Goal: Find specific fact

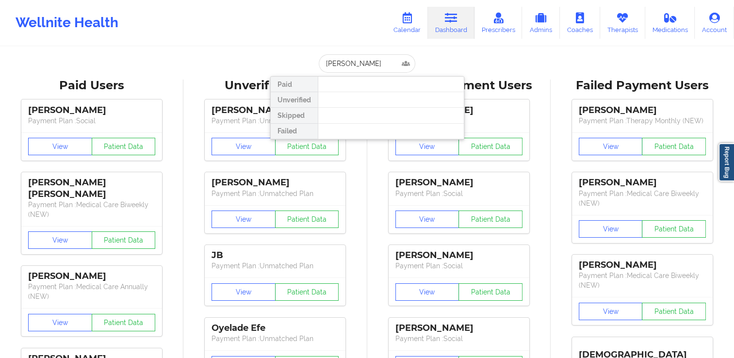
type input "[PERSON_NAME]"
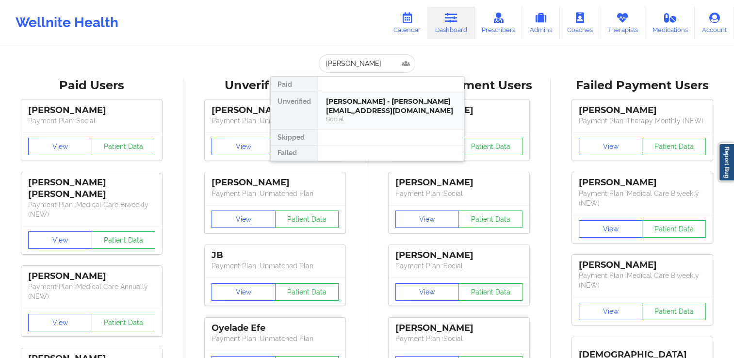
click at [380, 97] on div "[PERSON_NAME] - [PERSON_NAME][EMAIL_ADDRESS][DOMAIN_NAME]" at bounding box center [391, 106] width 130 height 18
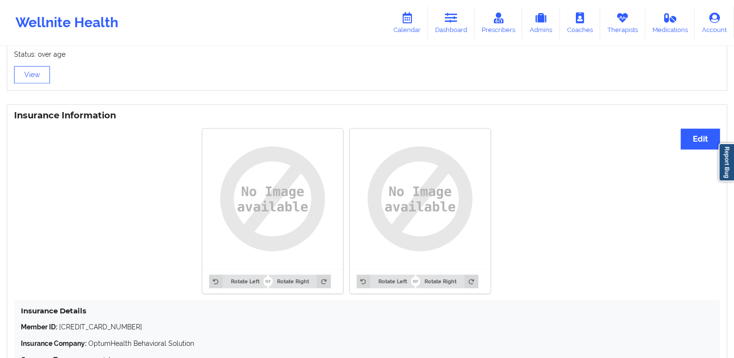
scroll to position [767, 0]
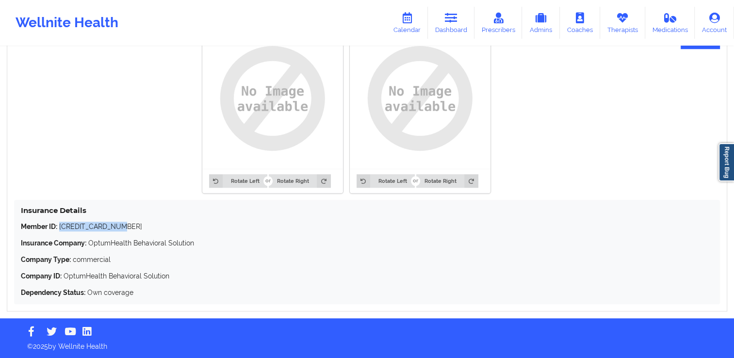
drag, startPoint x: 60, startPoint y: 227, endPoint x: 122, endPoint y: 230, distance: 62.2
click at [122, 230] on p "Member ID: [CREDIT_CARD_NUMBER]" at bounding box center [367, 227] width 692 height 10
copy p "[CREDIT_CARD_NUMBER]"
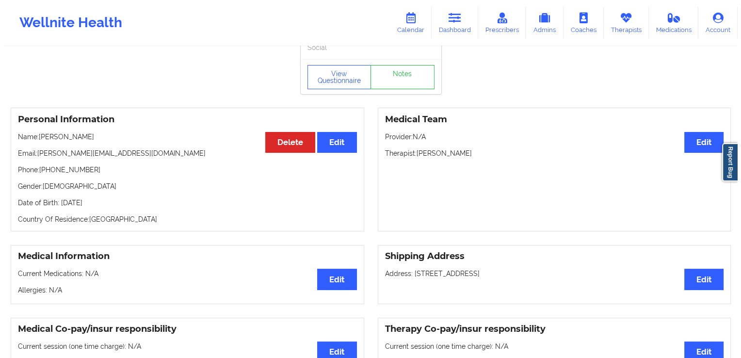
scroll to position [0, 0]
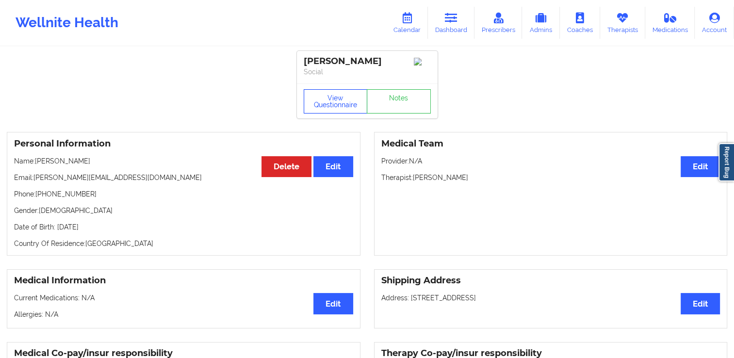
click at [331, 104] on button "View Questionnaire" at bounding box center [336, 101] width 64 height 24
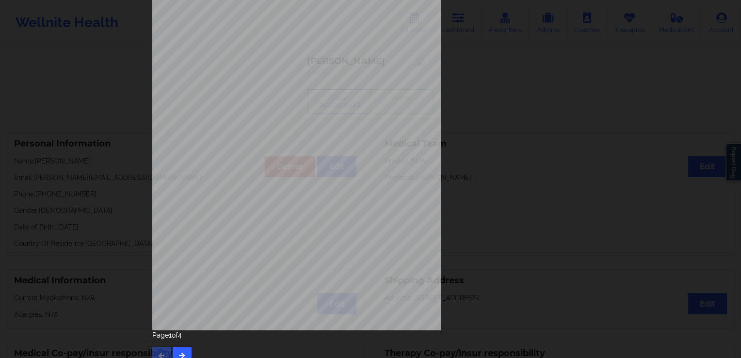
scroll to position [105, 0]
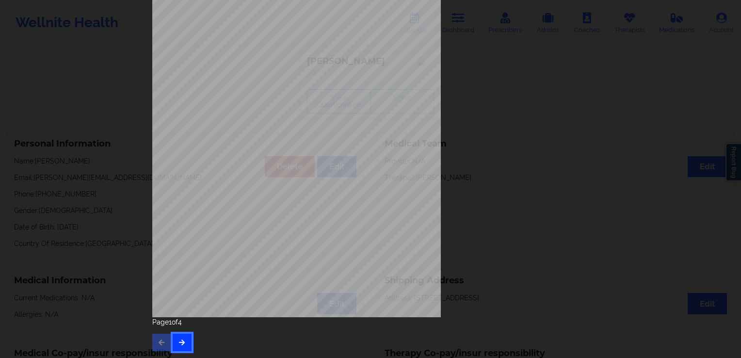
click at [180, 342] on icon "button" at bounding box center [182, 342] width 8 height 6
click at [183, 340] on icon "button" at bounding box center [182, 342] width 8 height 6
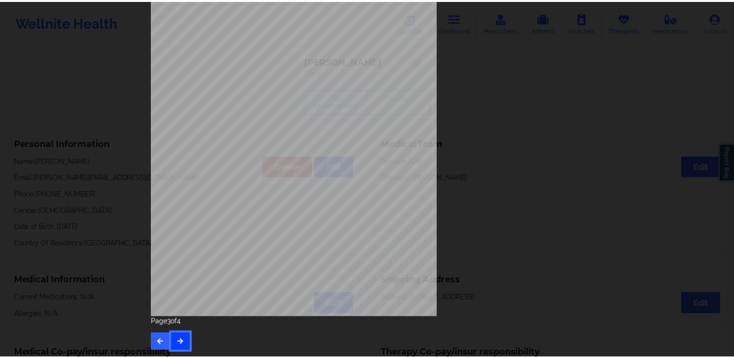
scroll to position [0, 0]
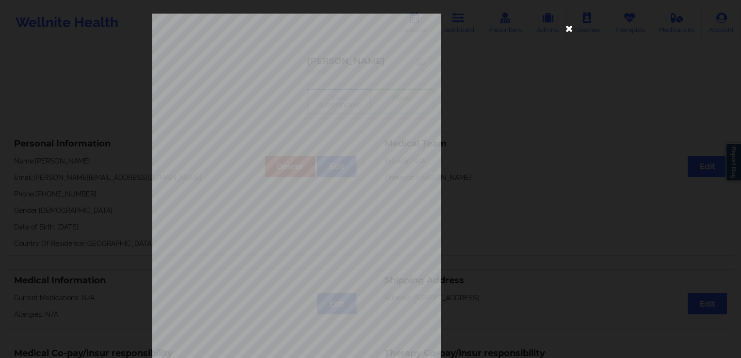
click at [565, 32] on icon at bounding box center [570, 28] width 16 height 16
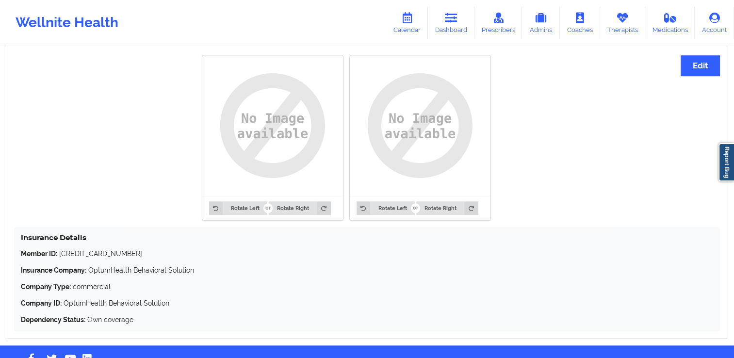
scroll to position [767, 0]
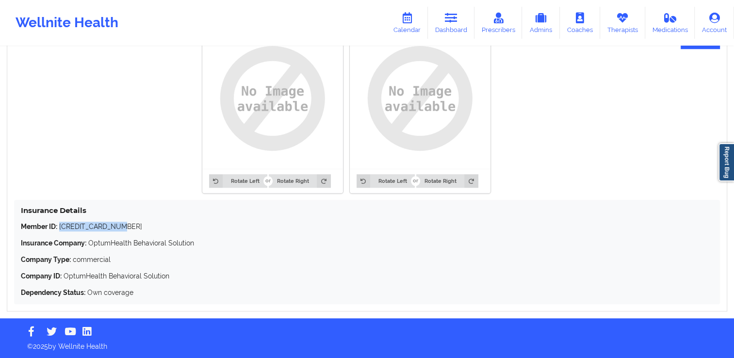
drag, startPoint x: 60, startPoint y: 226, endPoint x: 120, endPoint y: 228, distance: 60.2
click at [120, 228] on p "Member ID: [CREDIT_CARD_NUMBER]" at bounding box center [367, 227] width 692 height 10
copy p "[CREDIT_CARD_NUMBER]"
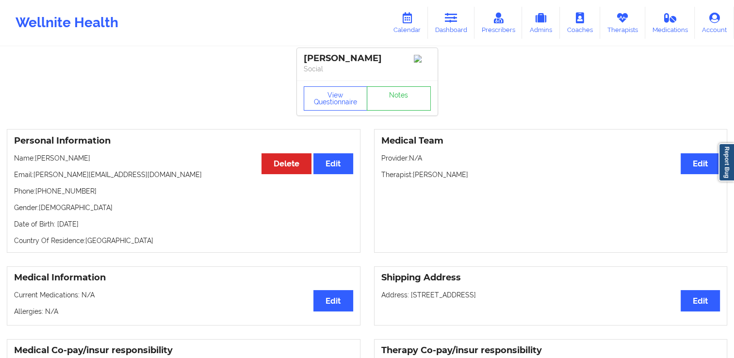
scroll to position [0, 0]
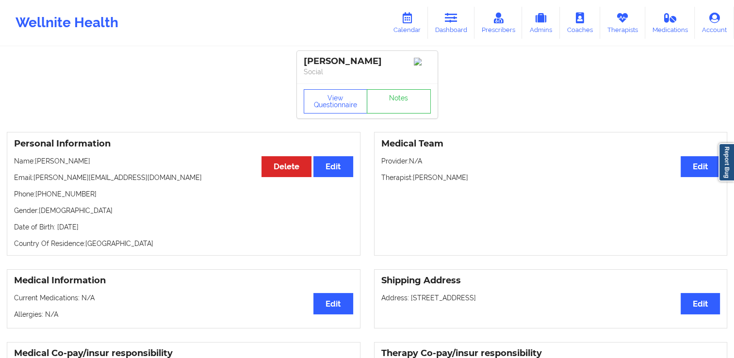
click at [34, 163] on p "Name: [PERSON_NAME]" at bounding box center [183, 161] width 339 height 10
drag, startPoint x: 36, startPoint y: 163, endPoint x: 103, endPoint y: 168, distance: 67.6
click at [103, 166] on p "Name: [PERSON_NAME]" at bounding box center [183, 161] width 339 height 10
copy p "[PERSON_NAME]"
drag, startPoint x: 103, startPoint y: 168, endPoint x: 57, endPoint y: 226, distance: 74.2
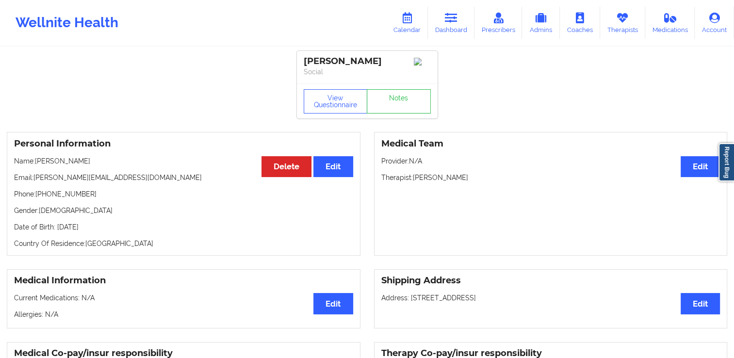
click at [57, 226] on p "Date of Birth: [DEMOGRAPHIC_DATA]" at bounding box center [183, 227] width 339 height 10
drag, startPoint x: 57, startPoint y: 226, endPoint x: 143, endPoint y: 229, distance: 85.9
click at [143, 229] on p "Date of Birth: [DEMOGRAPHIC_DATA]" at bounding box center [183, 227] width 339 height 10
copy p "[DATE]"
drag, startPoint x: 36, startPoint y: 161, endPoint x: 83, endPoint y: 163, distance: 47.1
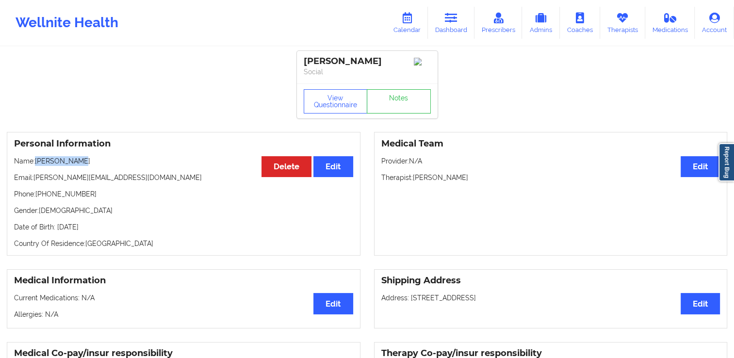
click at [83, 163] on p "Name: [PERSON_NAME]" at bounding box center [183, 161] width 339 height 10
copy p "[PERSON_NAME]"
